Goal: Transaction & Acquisition: Purchase product/service

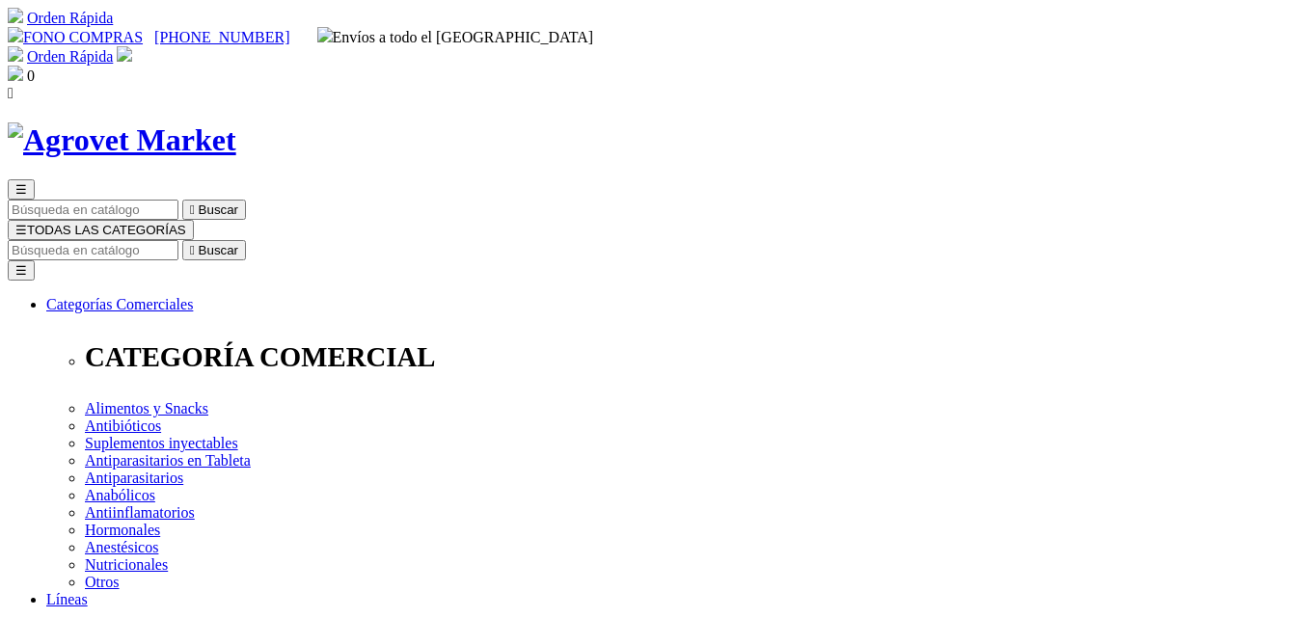
click at [178, 240] on input "Buscar" at bounding box center [93, 250] width 171 height 20
type input "hepato"
click at [292, 240] on button " Buscar" at bounding box center [324, 250] width 64 height 20
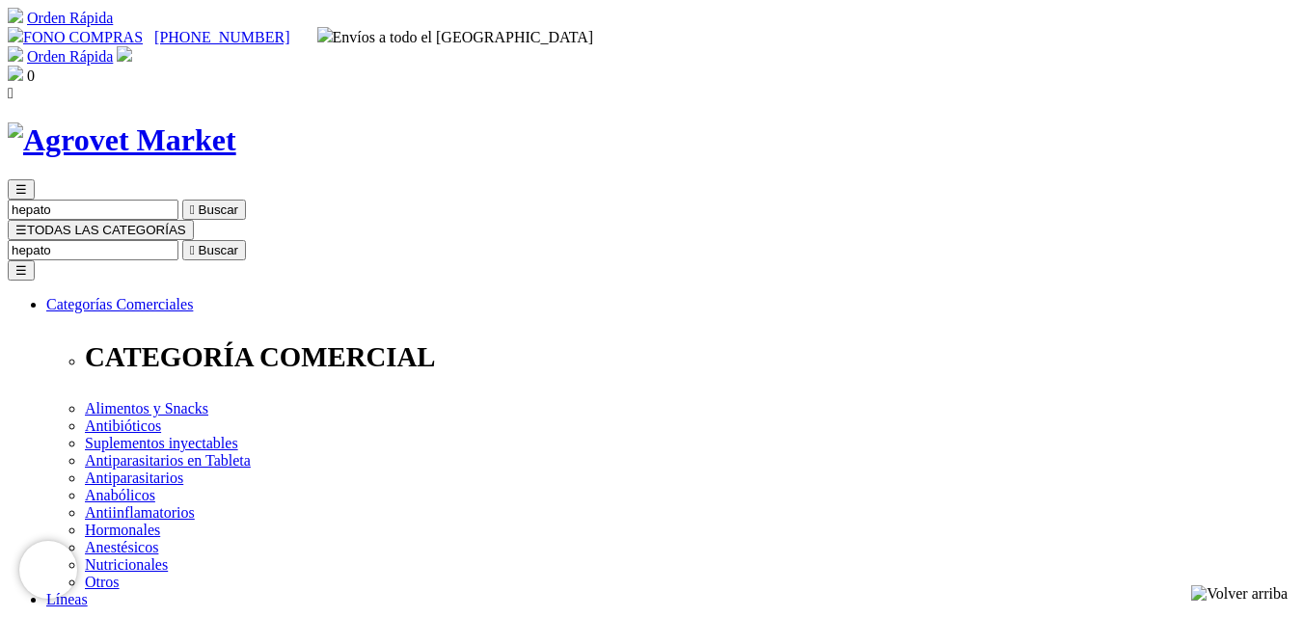
scroll to position [96, 0]
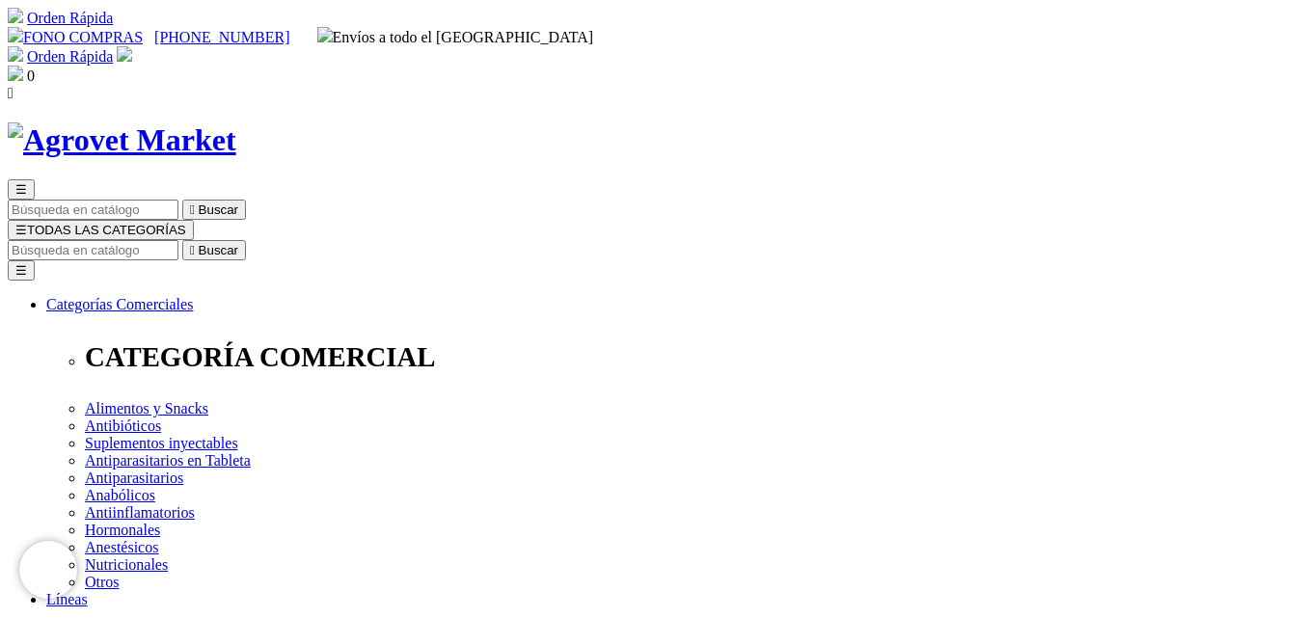
click at [178, 240] on input "Buscar" at bounding box center [93, 250] width 171 height 20
type input "HEMOSTOP"
click at [182, 240] on button " Buscar" at bounding box center [214, 250] width 64 height 20
click at [178, 240] on input "Buscar" at bounding box center [93, 250] width 171 height 20
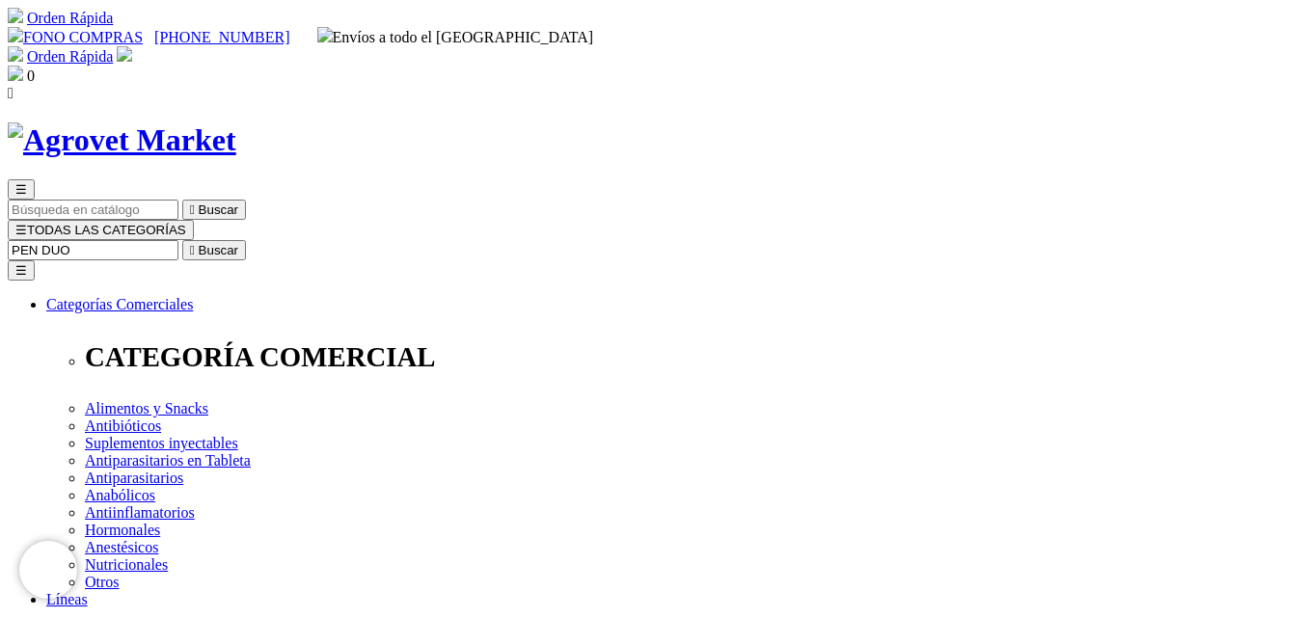
type input "PEN DUO"
click at [182, 240] on button " Buscar" at bounding box center [214, 250] width 64 height 20
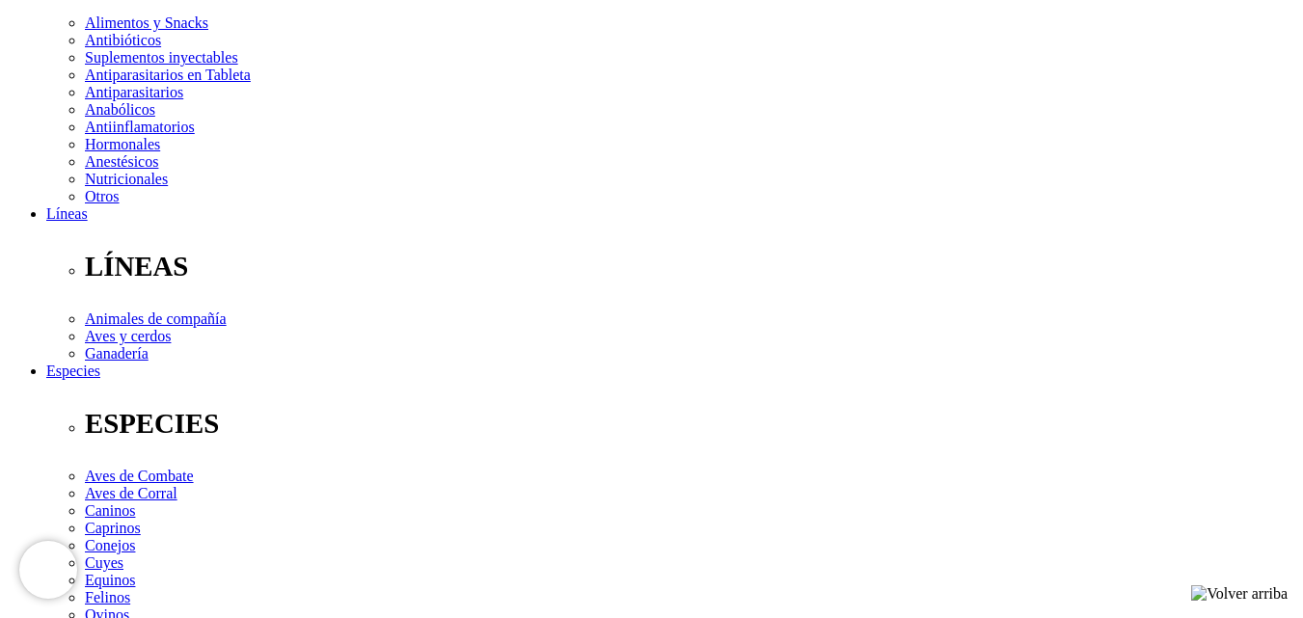
scroll to position [675, 0]
